Goal: Transaction & Acquisition: Obtain resource

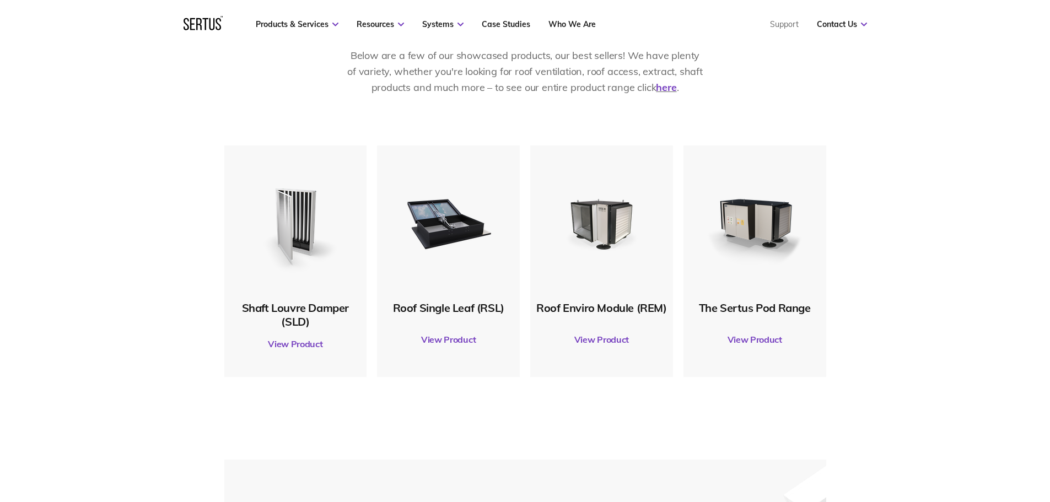
scroll to position [662, 0]
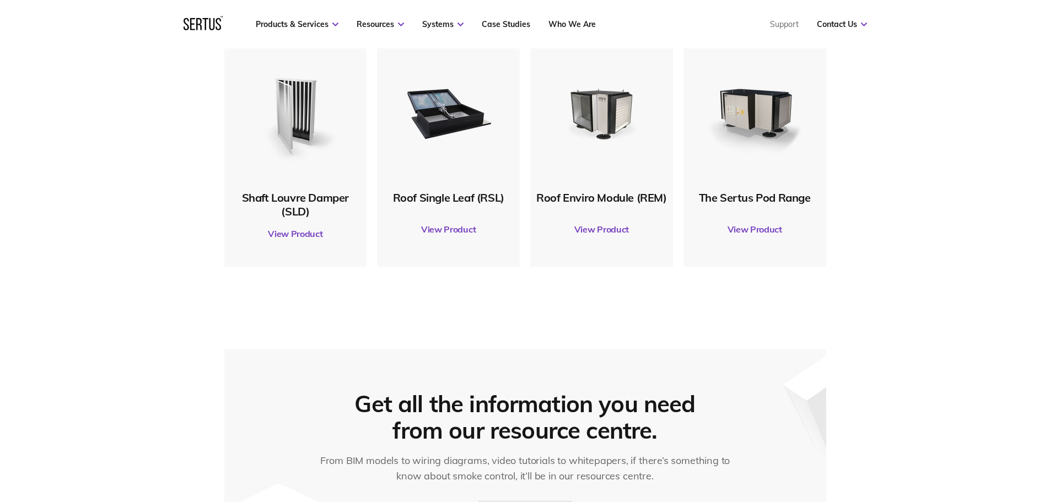
click at [770, 228] on link "View Product" at bounding box center [755, 229] width 132 height 31
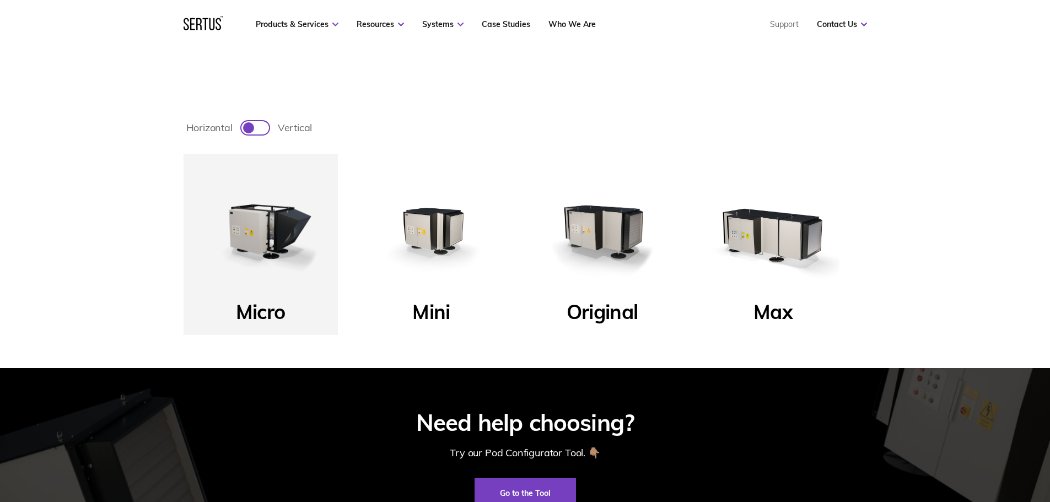
click at [254, 128] on div at bounding box center [248, 127] width 11 height 11
checkbox input "true"
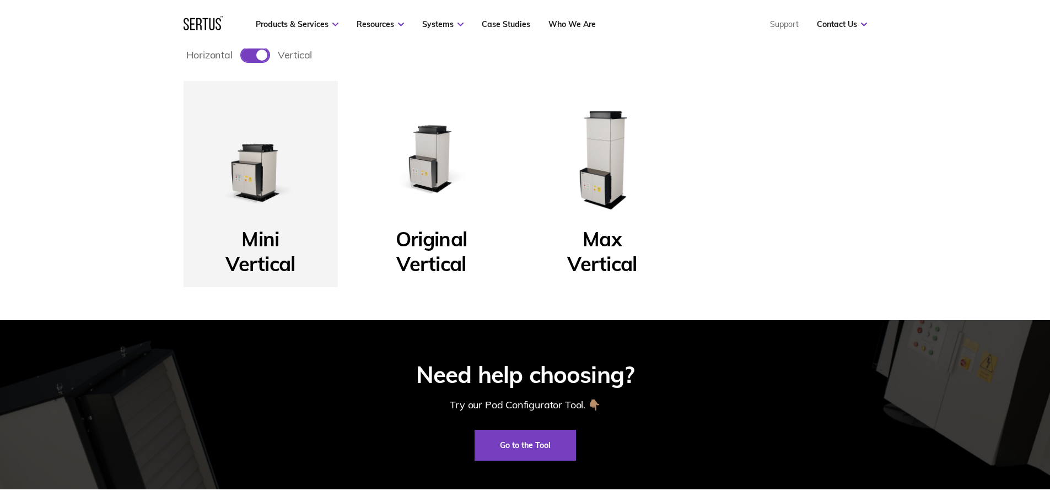
scroll to position [441, 0]
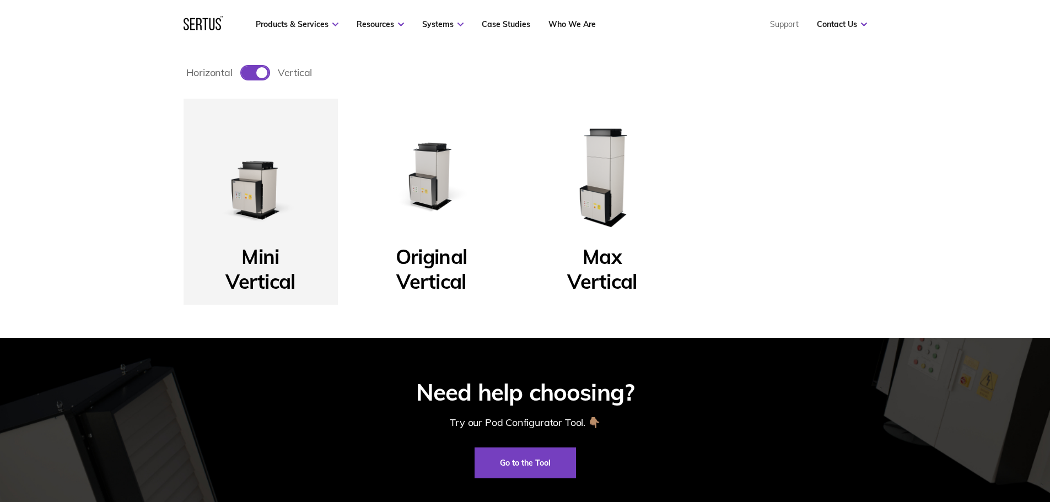
click at [260, 193] on img at bounding box center [261, 176] width 132 height 132
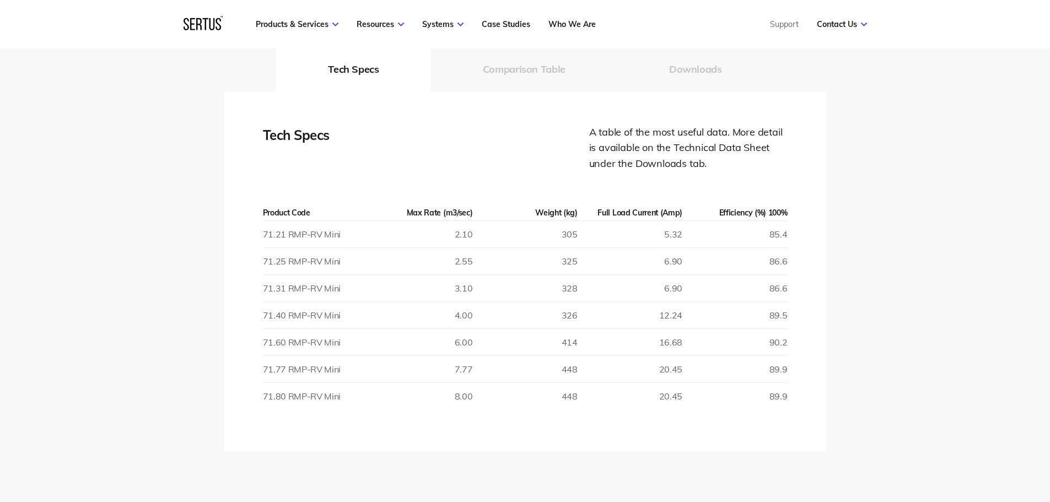
scroll to position [1489, 0]
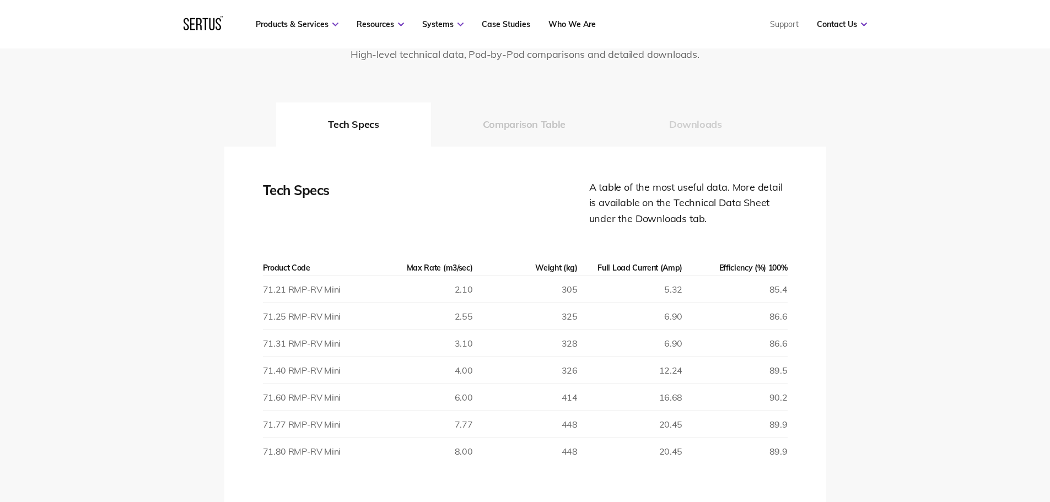
click at [694, 122] on button "Downloads" at bounding box center [695, 125] width 157 height 44
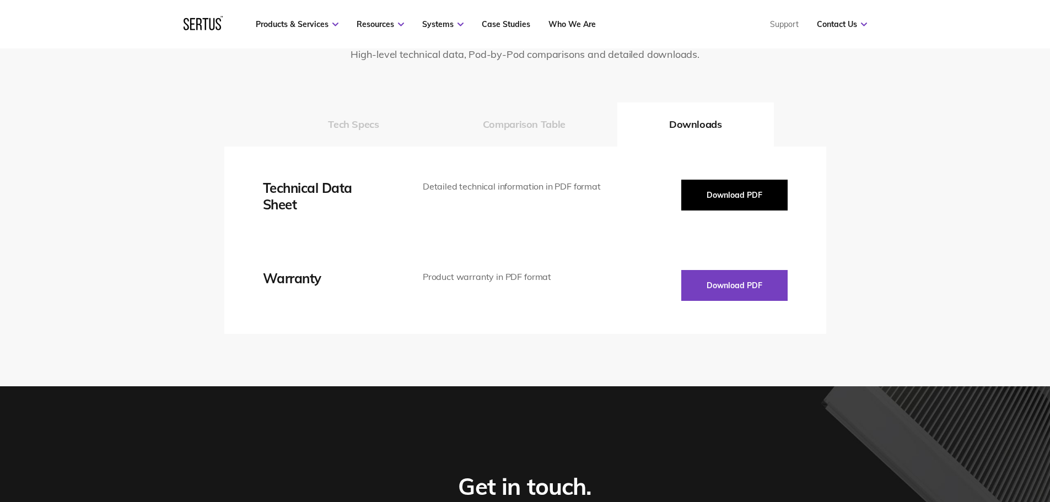
click at [733, 190] on button "Download PDF" at bounding box center [734, 195] width 106 height 31
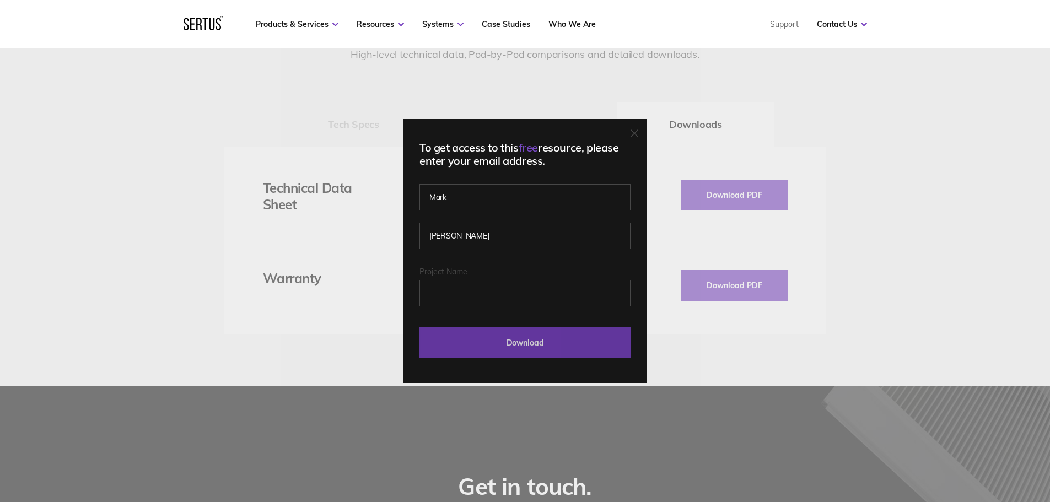
click at [537, 345] on input "Download" at bounding box center [525, 342] width 211 height 31
